Goal: Check status: Check status

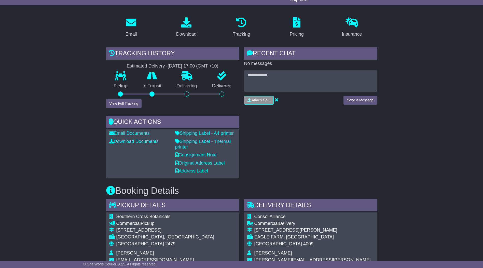
scroll to position [25, 0]
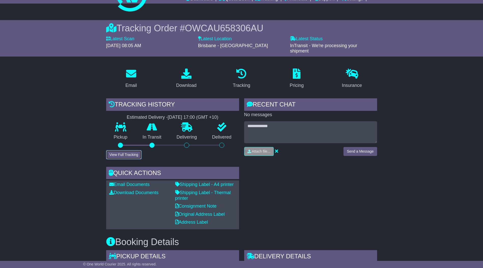
click at [122, 153] on button "View Full Tracking" at bounding box center [123, 154] width 35 height 9
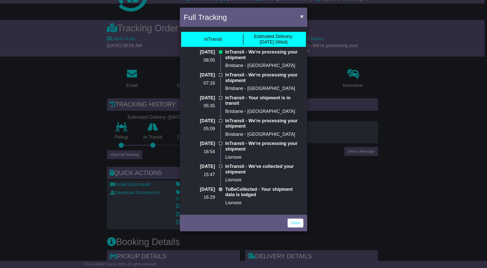
click at [276, 66] on p "Brisbane - [GEOGRAPHIC_DATA]" at bounding box center [264, 66] width 78 height 6
click at [302, 16] on span "×" at bounding box center [301, 16] width 3 height 6
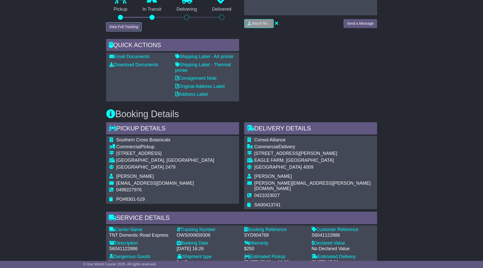
scroll to position [179, 0]
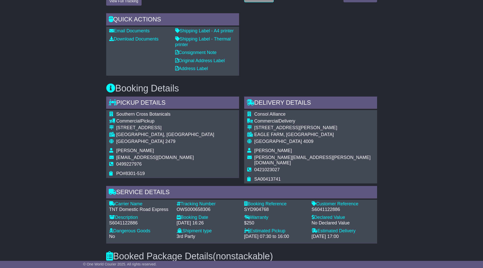
click at [187, 207] on div "OWS000658306" at bounding box center [208, 210] width 62 height 6
copy div "OWS000658306"
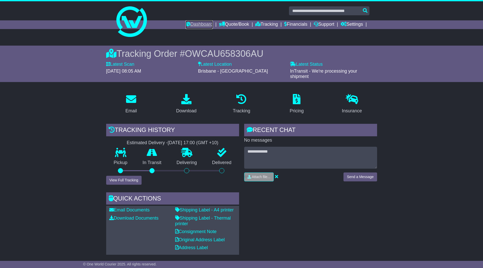
click at [192, 23] on link "Dashboard" at bounding box center [199, 24] width 27 height 9
